Goal: Task Accomplishment & Management: Use online tool/utility

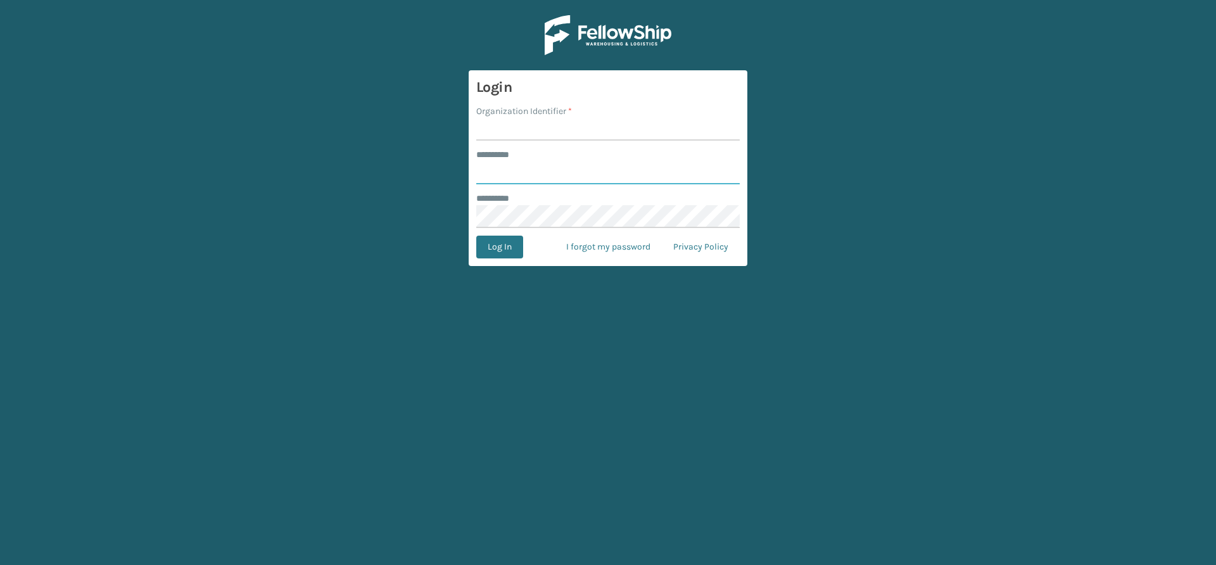
type input "*****"
click at [533, 123] on input "Organization Identifier *" at bounding box center [607, 129] width 263 height 23
type input "Vancouver Remco"
click at [510, 254] on button "Log In" at bounding box center [499, 247] width 47 height 23
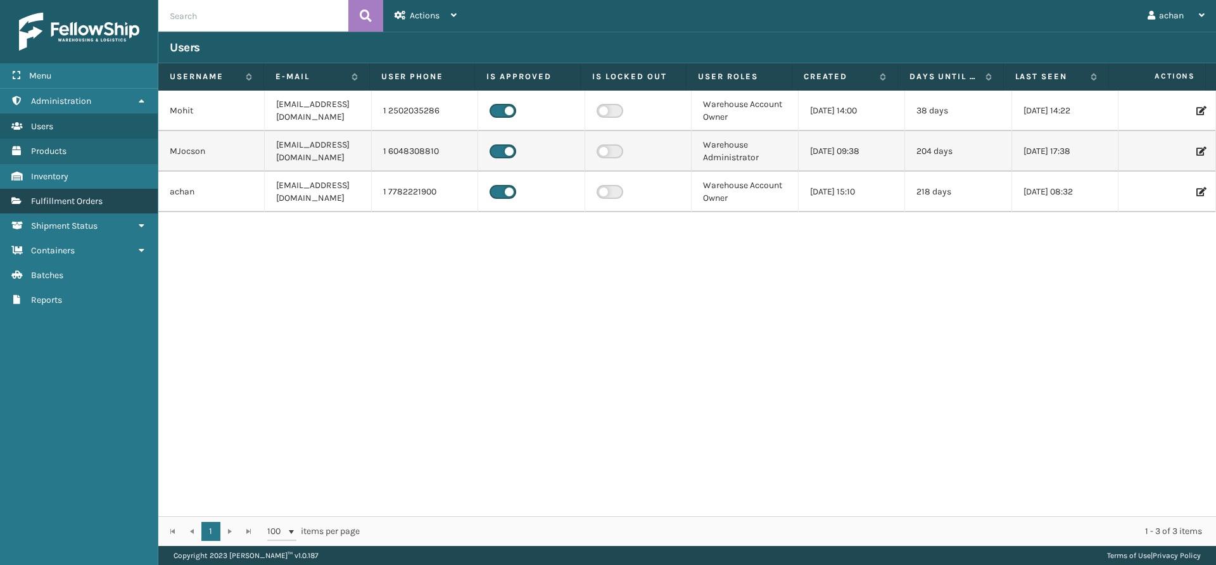
click at [80, 205] on span "Fulfillment Orders" at bounding box center [67, 201] width 72 height 11
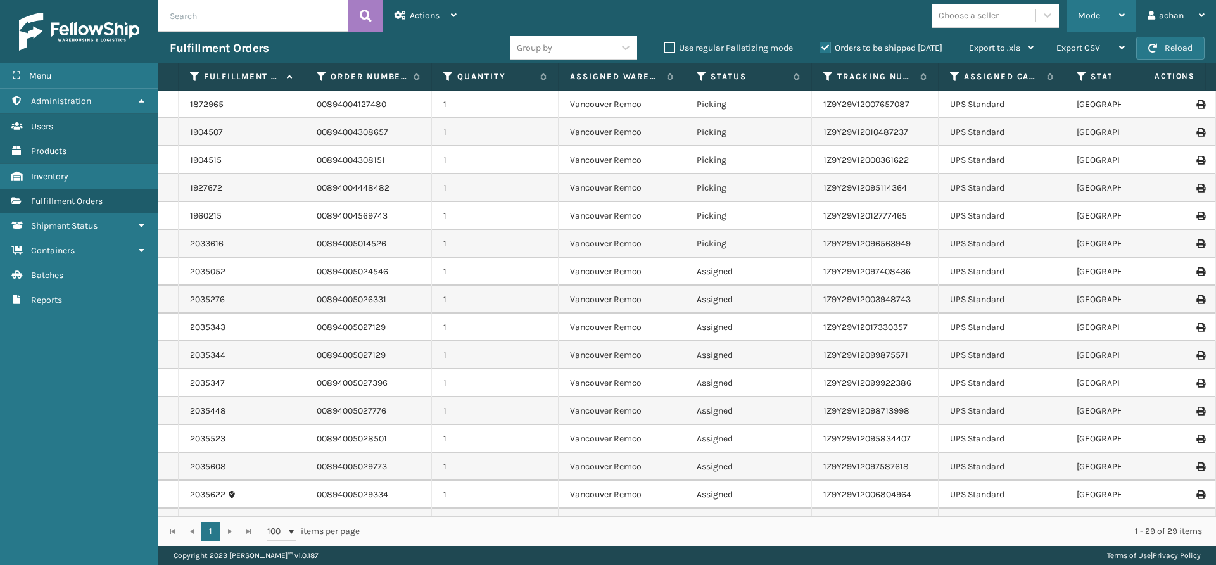
click at [1118, 13] on div "Mode" at bounding box center [1101, 16] width 47 height 32
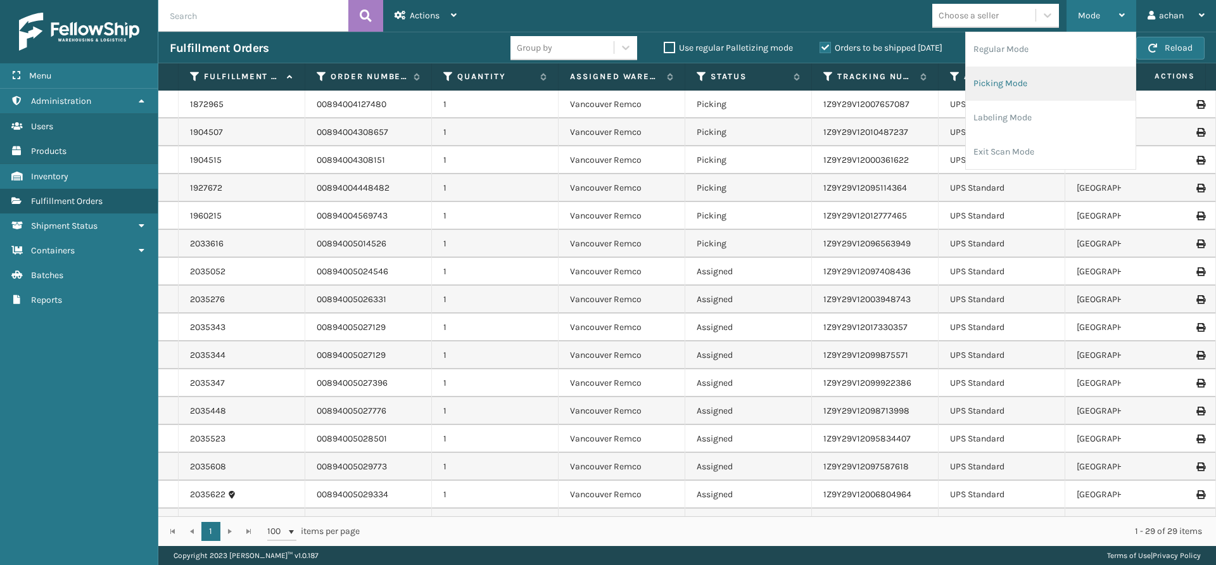
click at [995, 73] on li "Picking Mode" at bounding box center [1051, 83] width 170 height 34
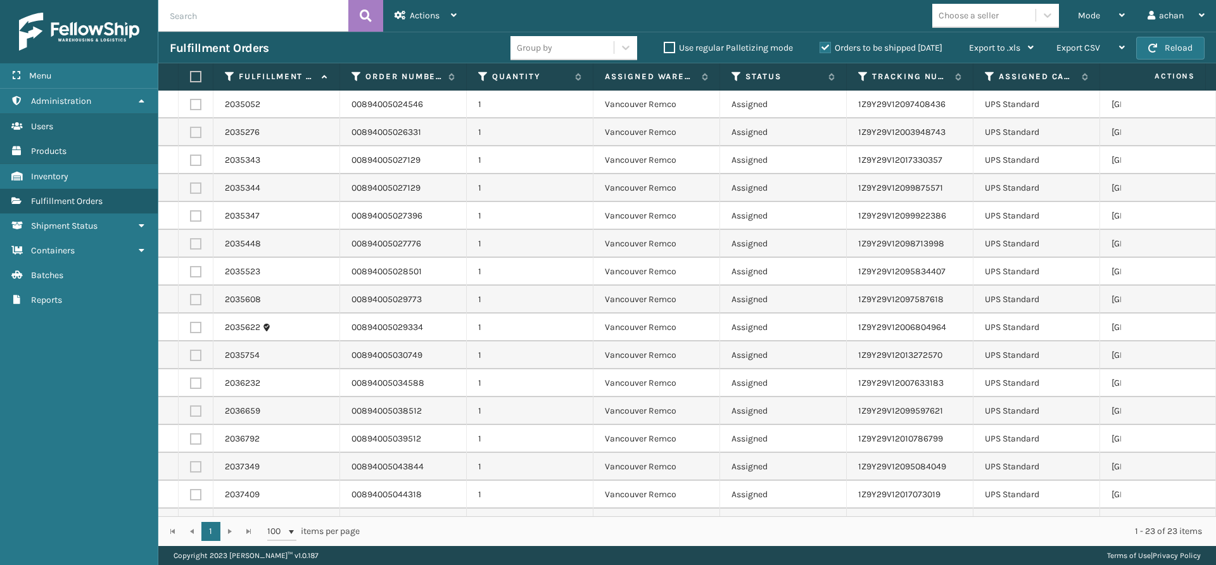
click at [196, 73] on label at bounding box center [194, 76] width 8 height 11
click at [191, 73] on input "checkbox" at bounding box center [190, 77] width 1 height 8
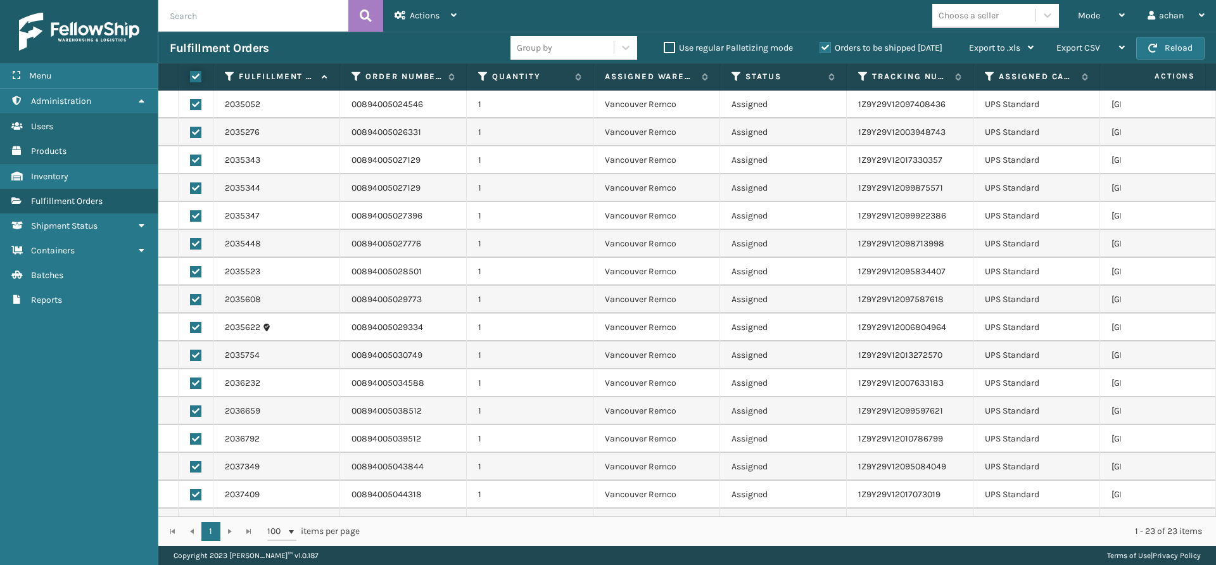
checkbox input "true"
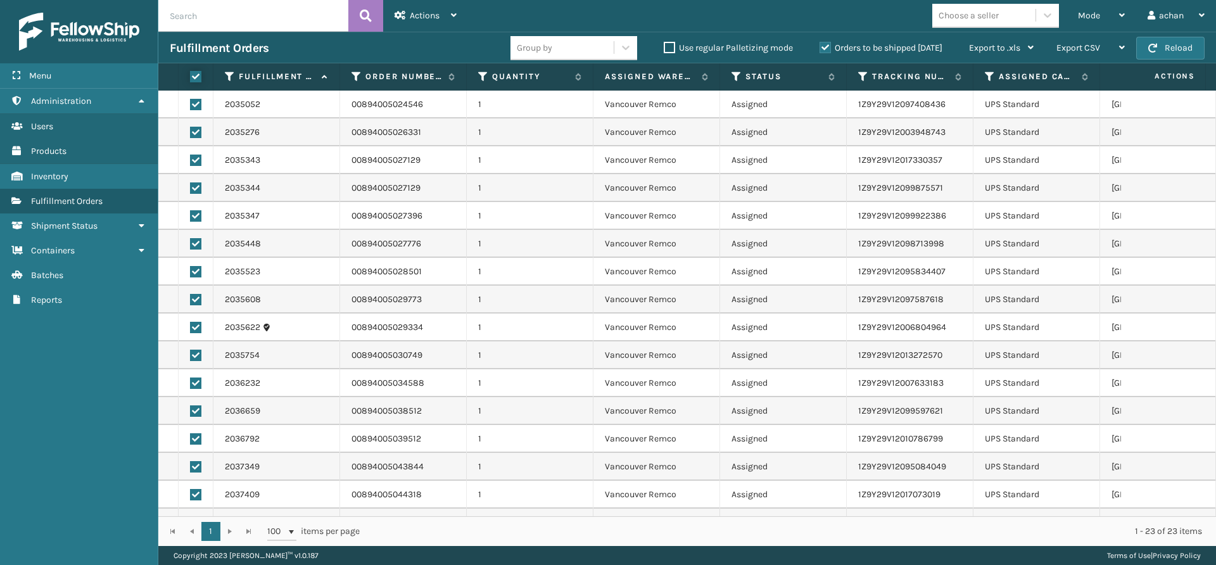
checkbox input "true"
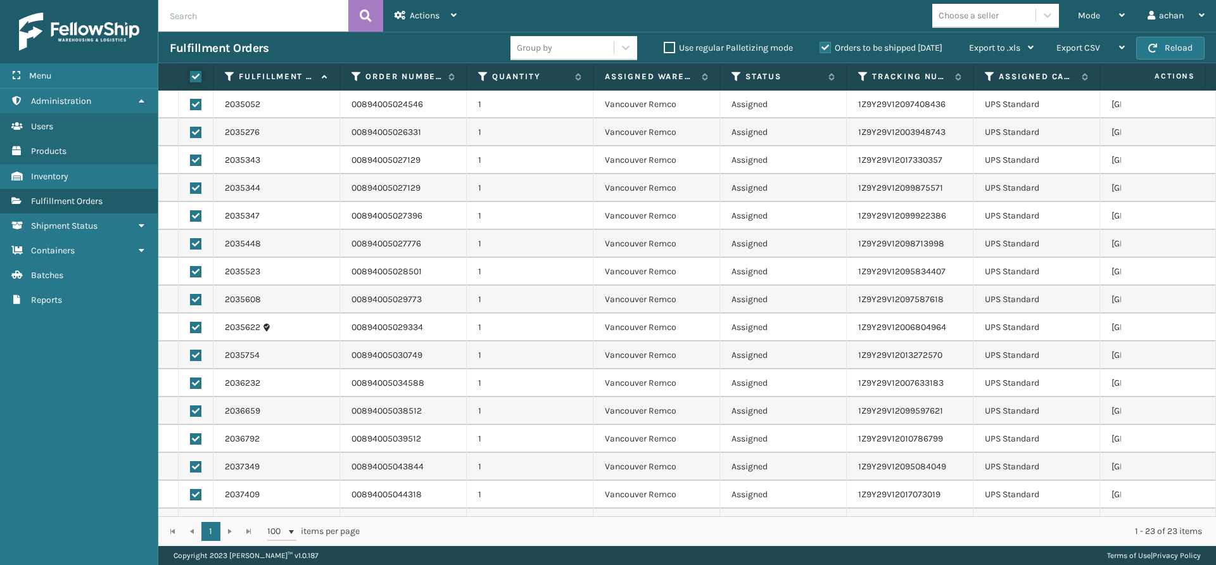
checkbox input "true"
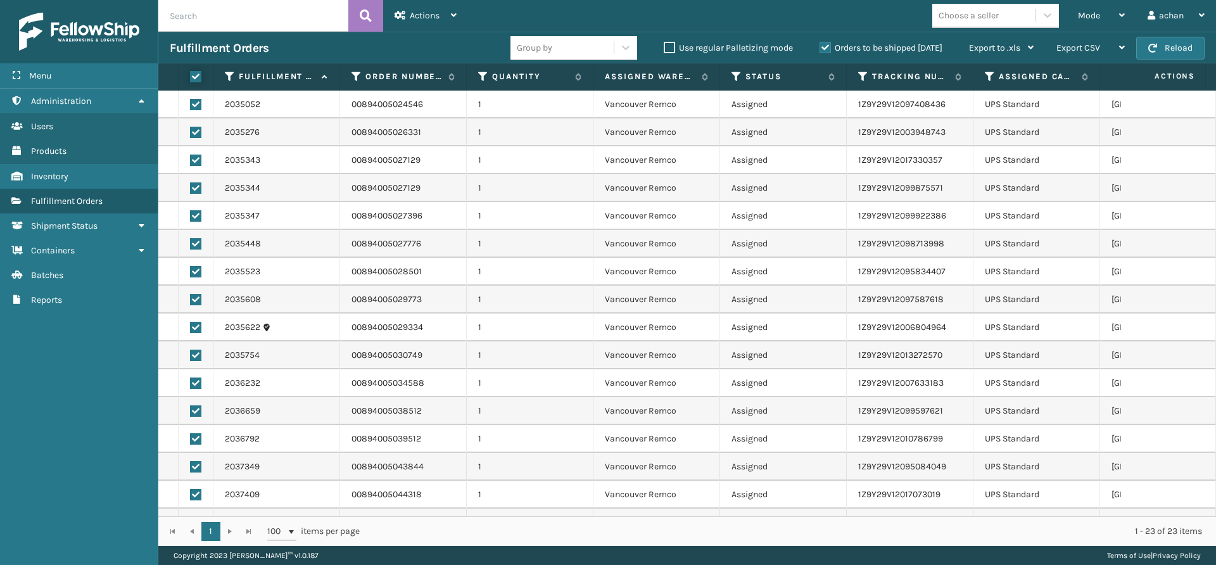
checkbox input "true"
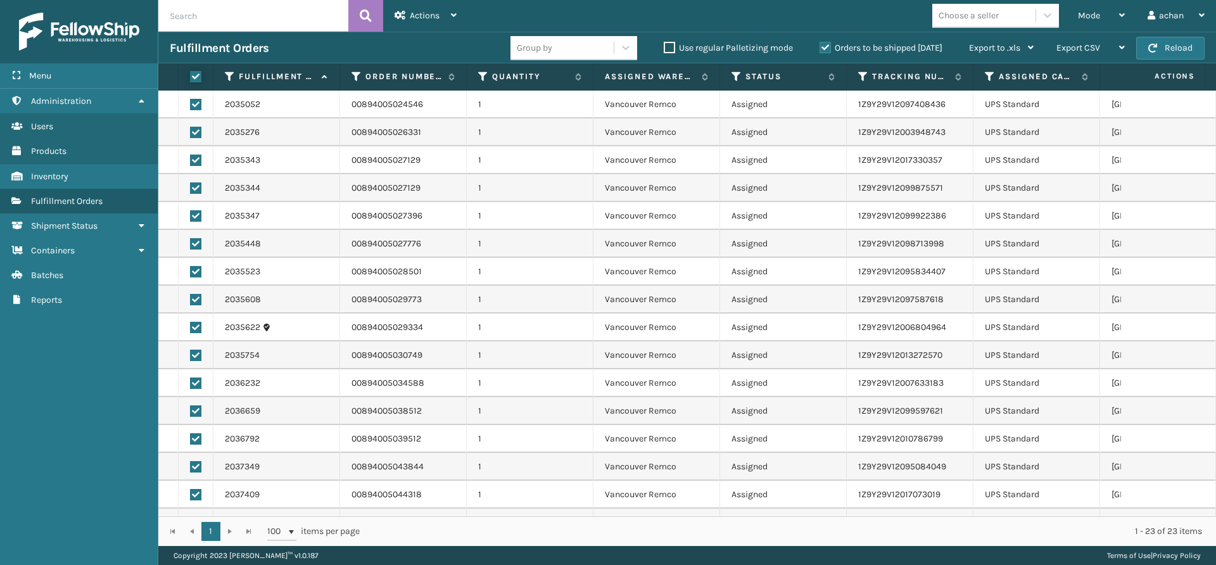
checkbox input "true"
click at [447, 13] on div "Actions" at bounding box center [426, 16] width 62 height 32
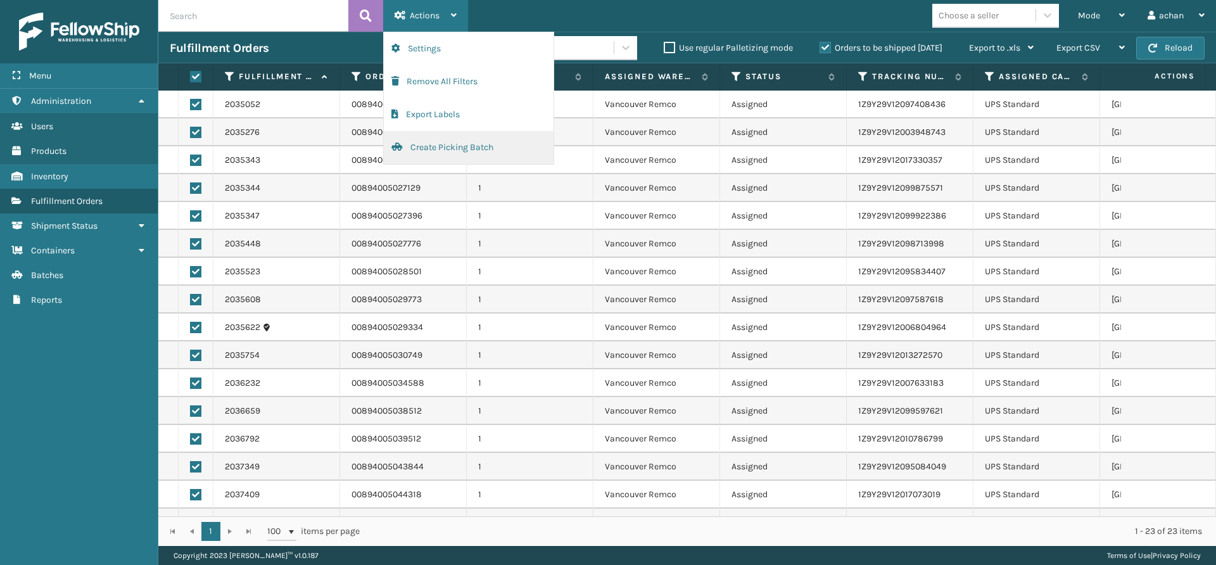
click at [434, 145] on button "Create Picking Batch" at bounding box center [469, 147] width 170 height 33
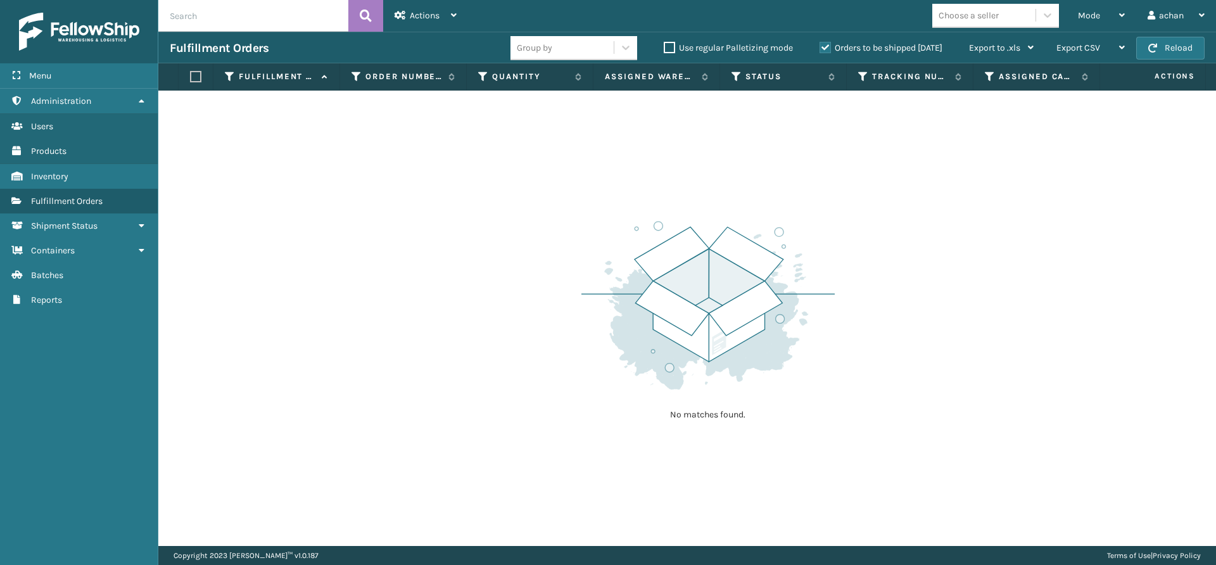
click at [1098, 173] on div "No matches found." at bounding box center [687, 318] width 1058 height 455
click at [1025, 219] on div "No matches found." at bounding box center [687, 318] width 1058 height 455
